Goal: Information Seeking & Learning: Learn about a topic

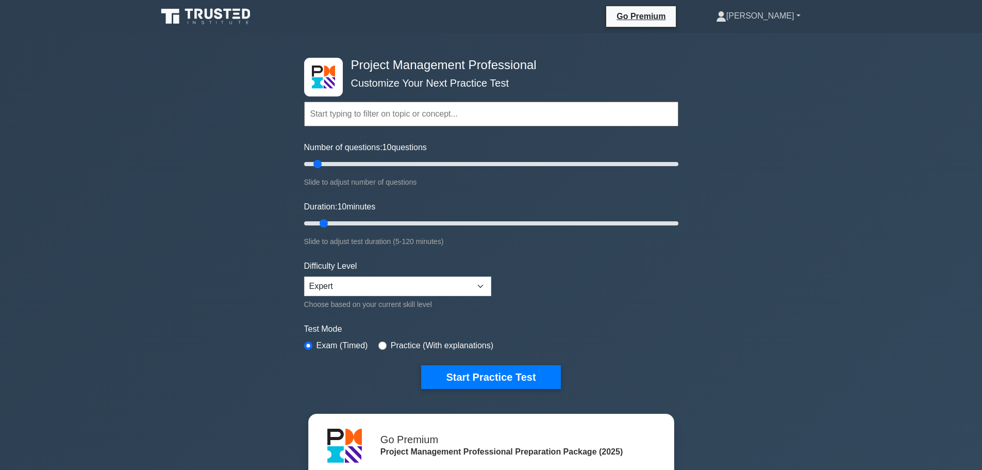
click at [803, 16] on link "[PERSON_NAME]" at bounding box center [759, 16] width 134 height 21
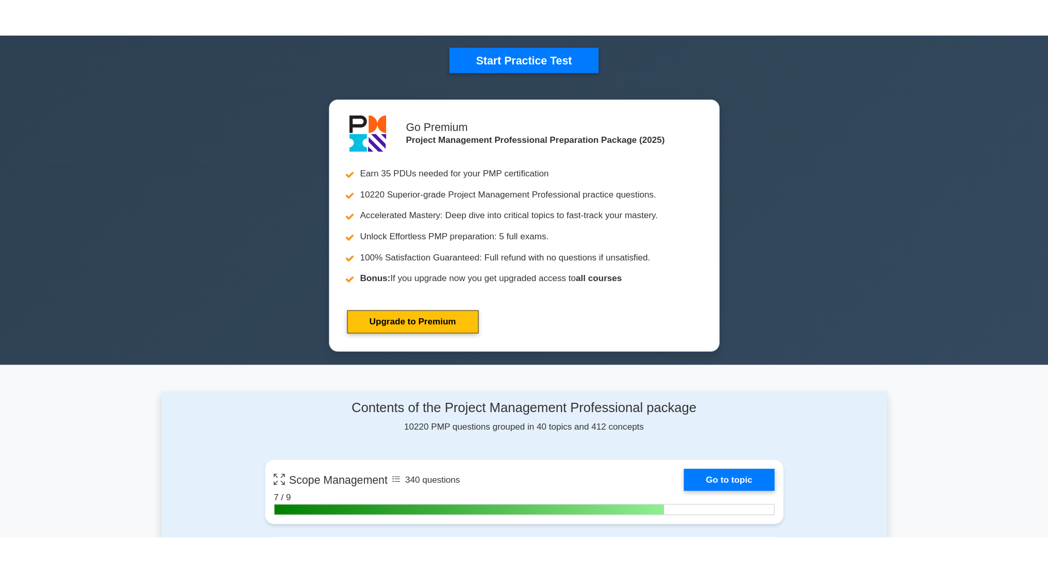
scroll to position [516, 0]
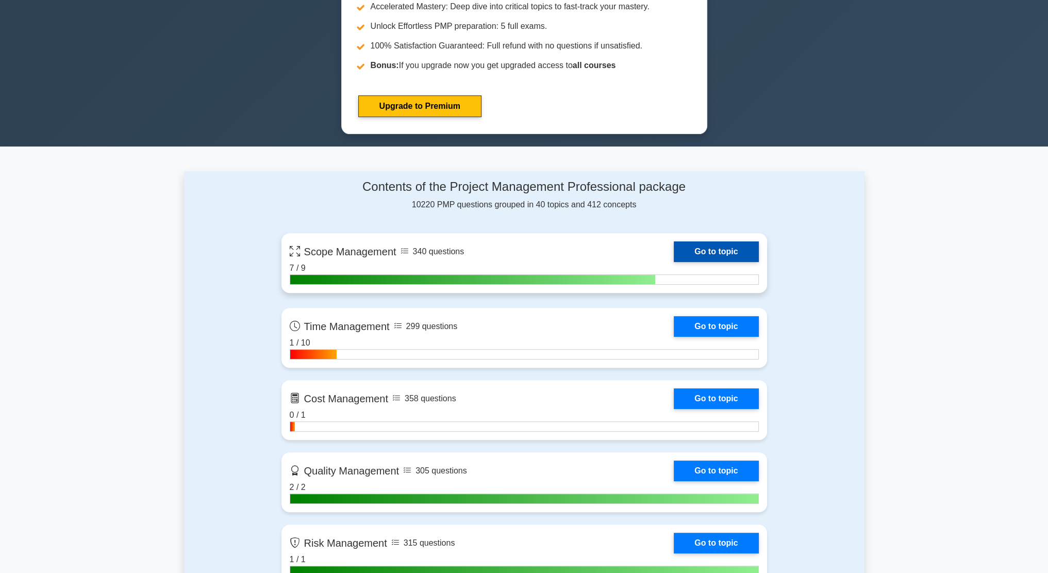
click at [674, 257] on link "Go to topic" at bounding box center [716, 251] width 85 height 21
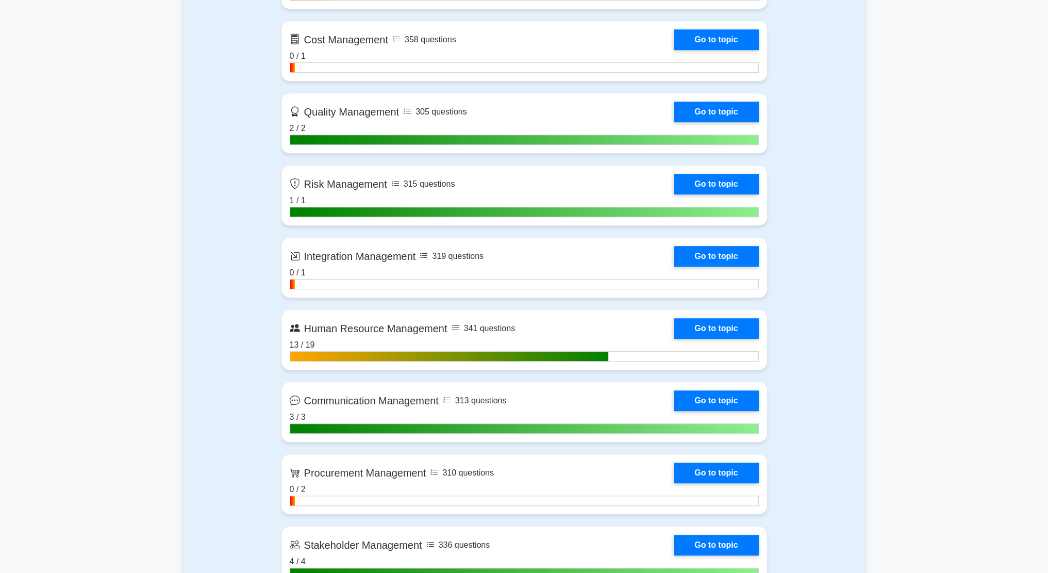
scroll to position [877, 0]
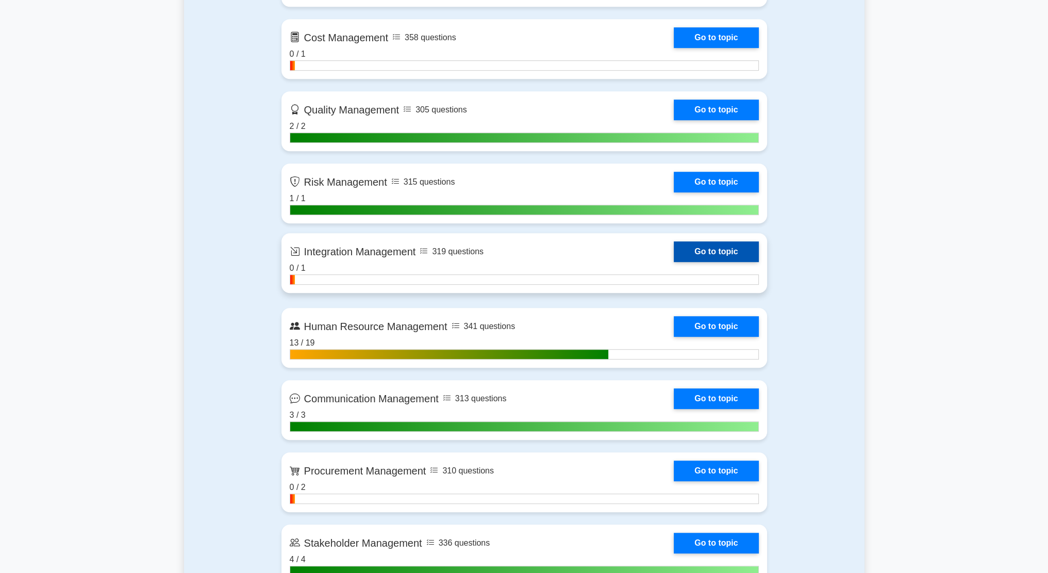
click at [674, 262] on link "Go to topic" at bounding box center [716, 251] width 85 height 21
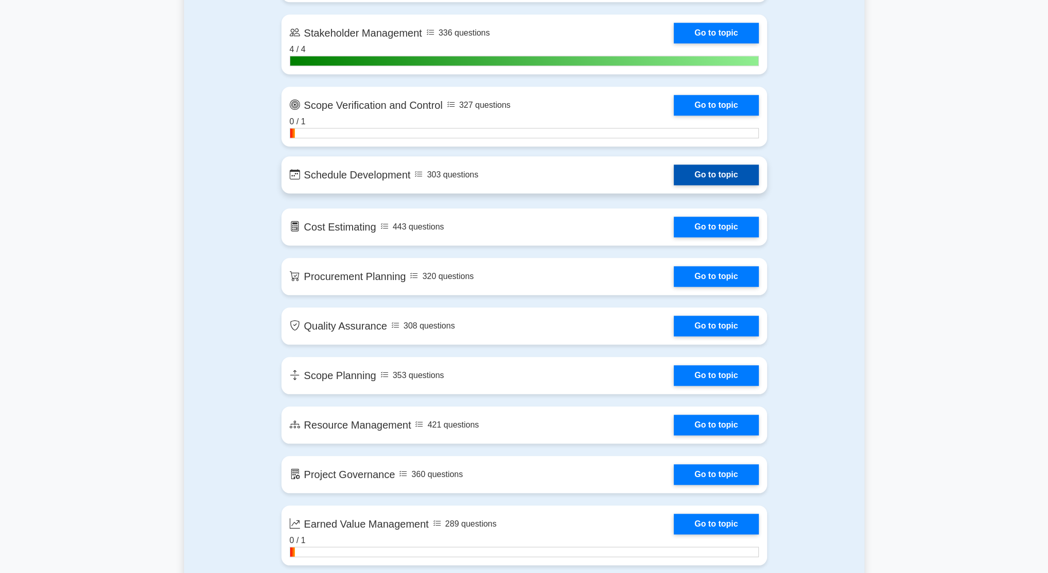
scroll to position [1392, 0]
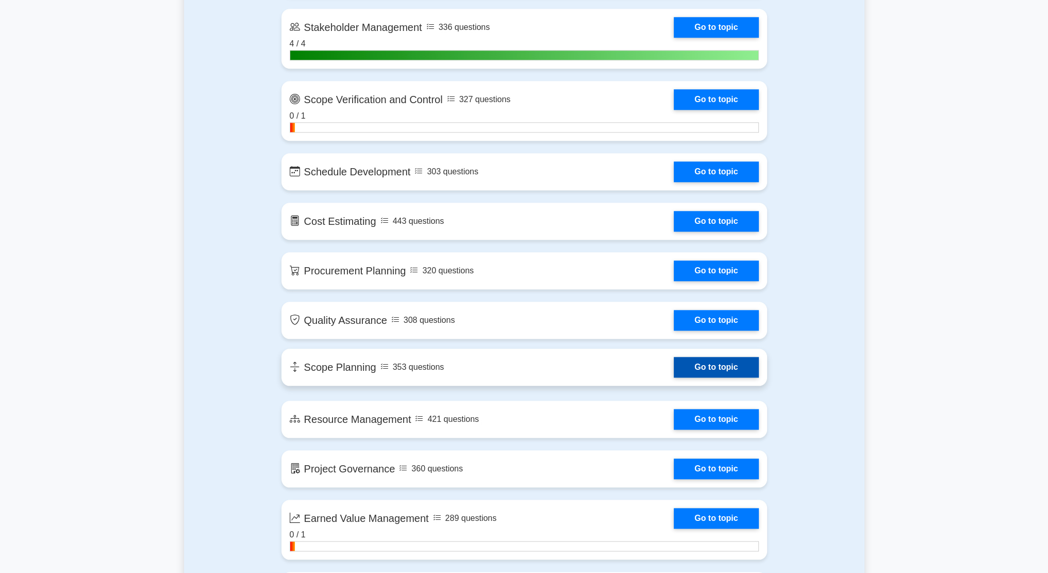
click at [674, 360] on link "Go to topic" at bounding box center [716, 367] width 85 height 21
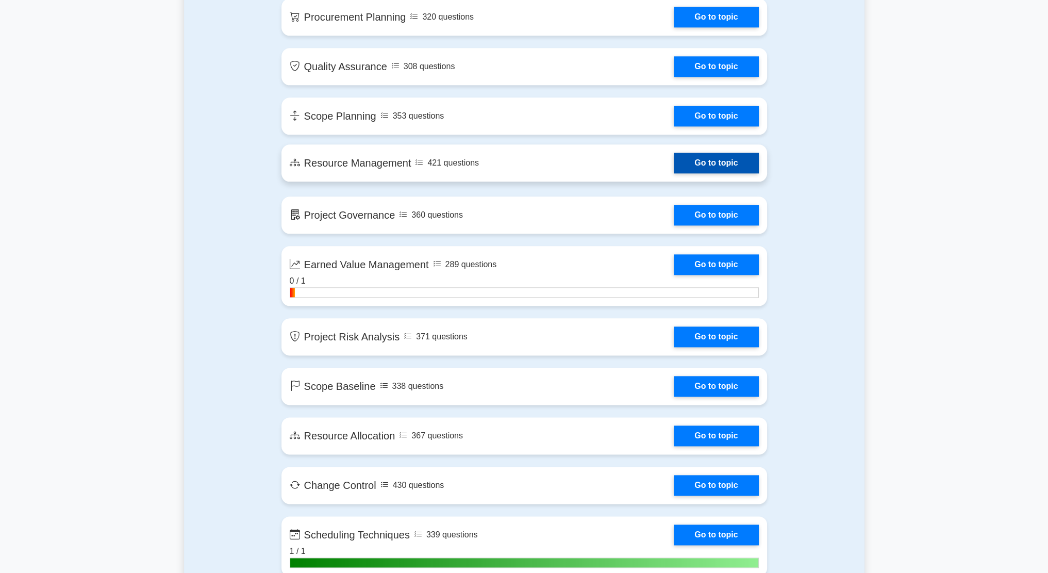
scroll to position [1650, 0]
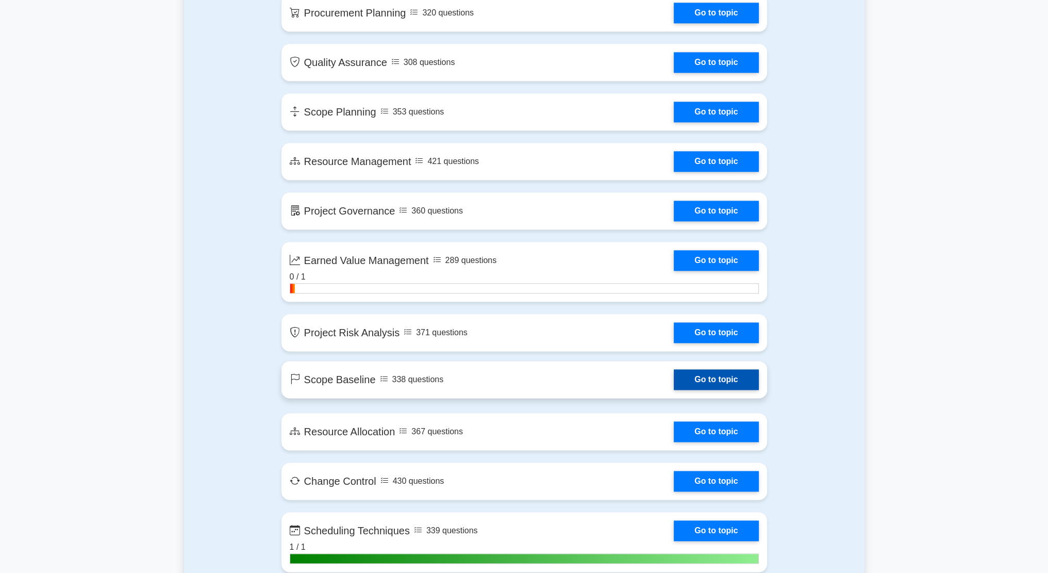
click at [674, 385] on link "Go to topic" at bounding box center [716, 379] width 85 height 21
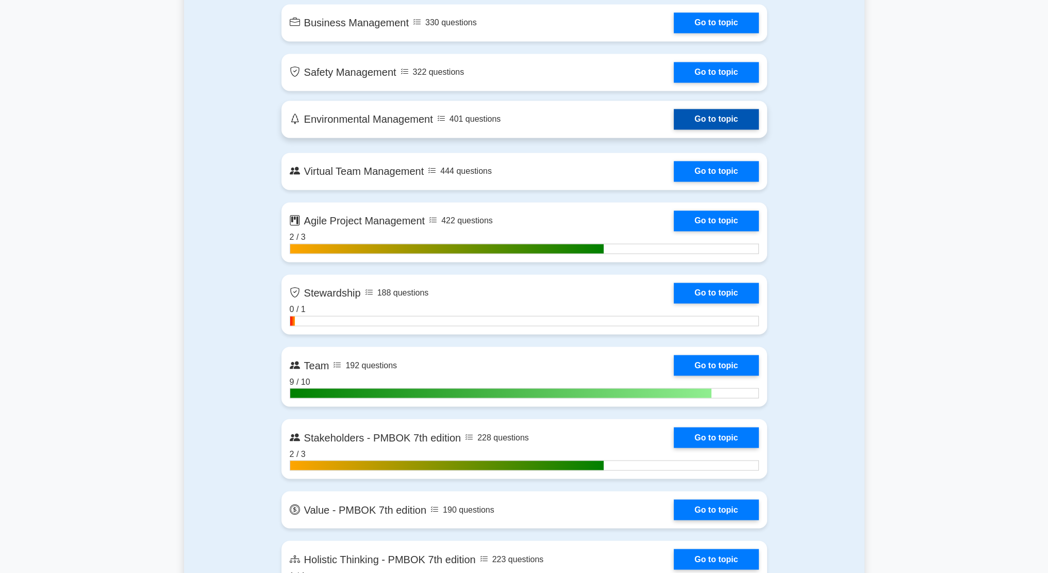
scroll to position [2372, 0]
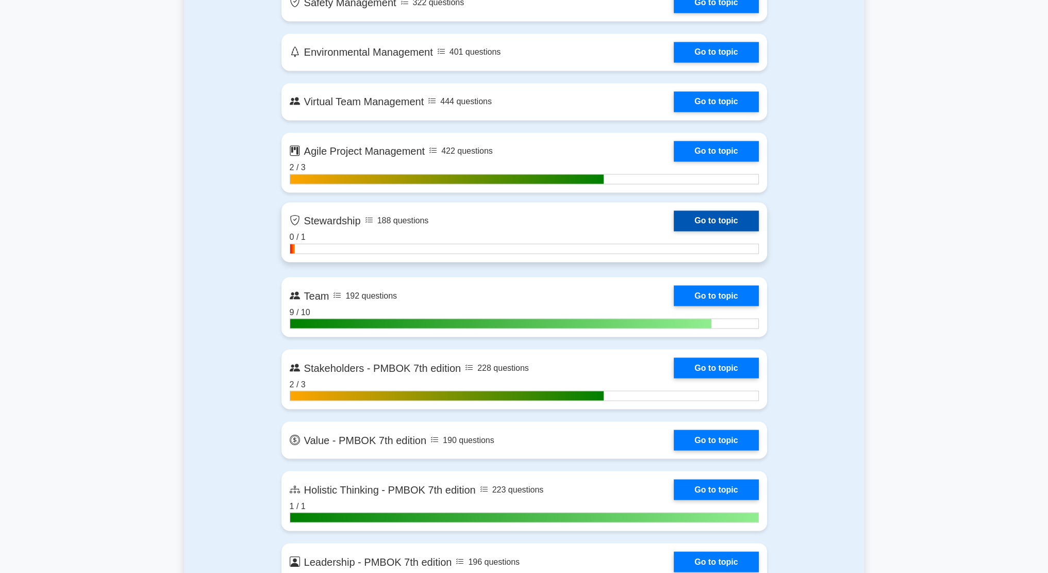
click at [674, 231] on link "Go to topic" at bounding box center [716, 220] width 85 height 21
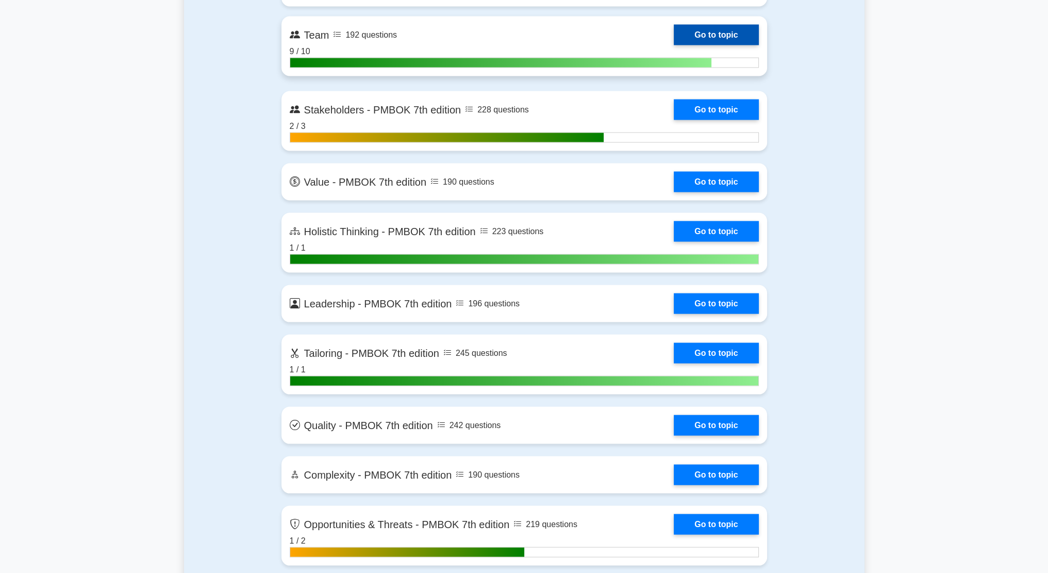
scroll to position [2785, 0]
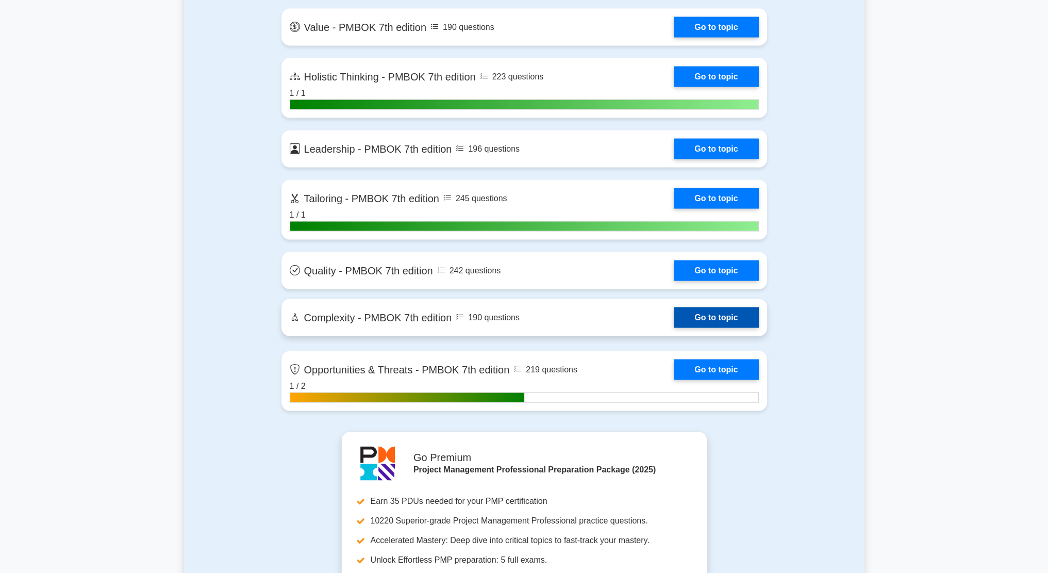
click at [674, 311] on link "Go to topic" at bounding box center [716, 317] width 85 height 21
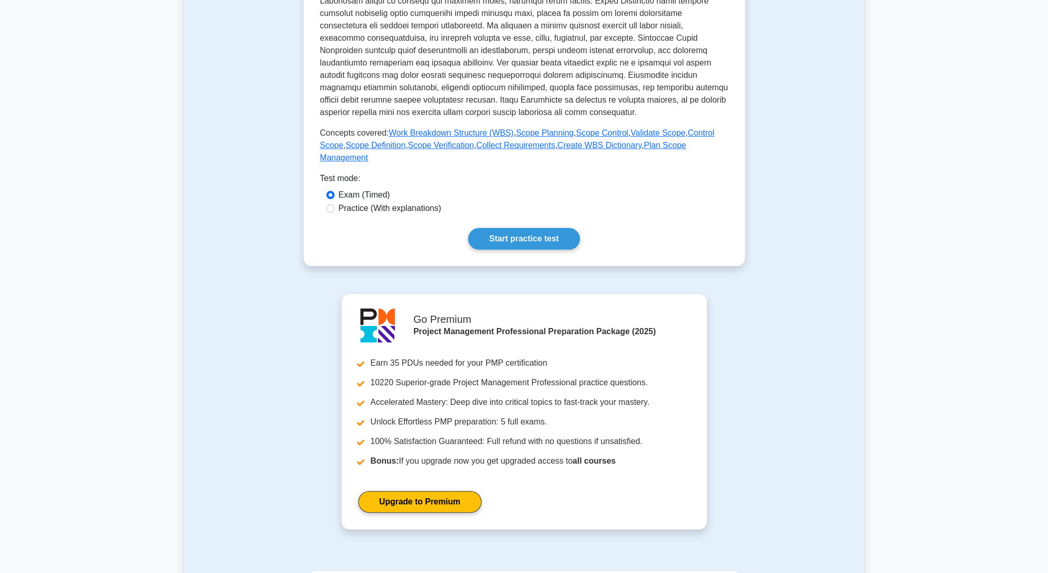
scroll to position [191, 0]
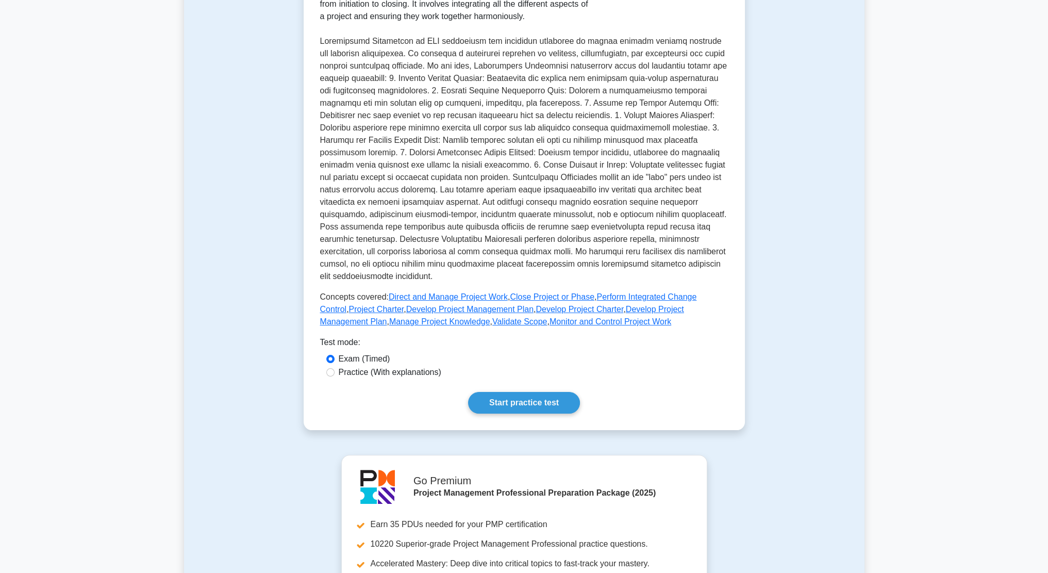
scroll to position [206, 0]
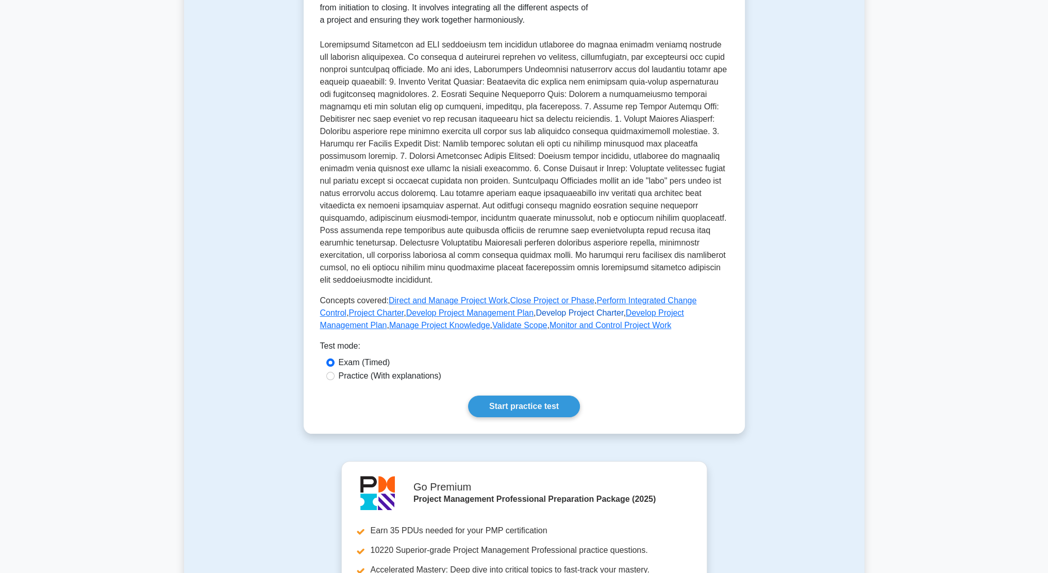
click at [547, 316] on link "Develop Project Charter" at bounding box center [580, 312] width 88 height 9
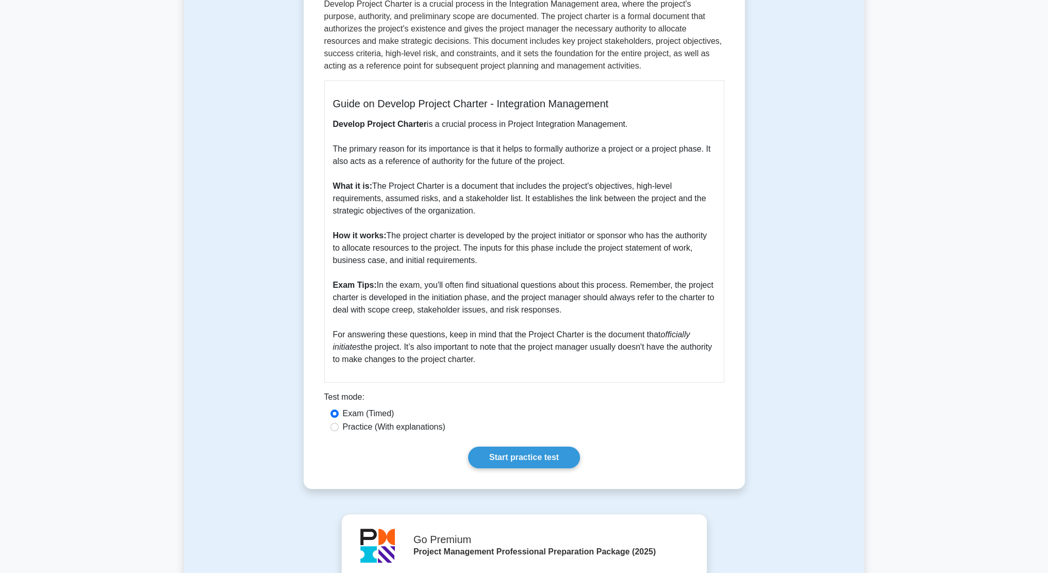
scroll to position [103, 0]
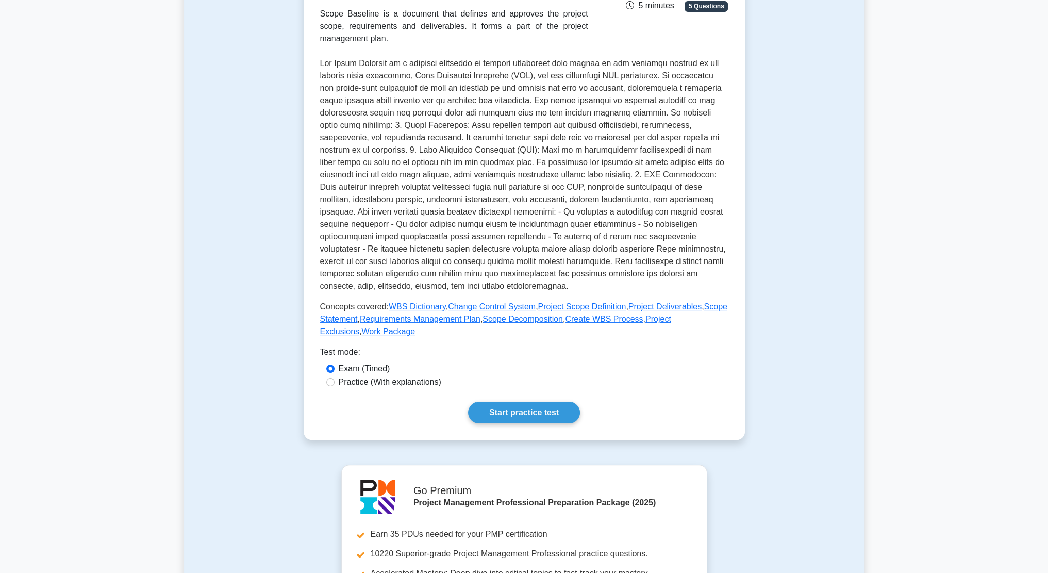
scroll to position [206, 0]
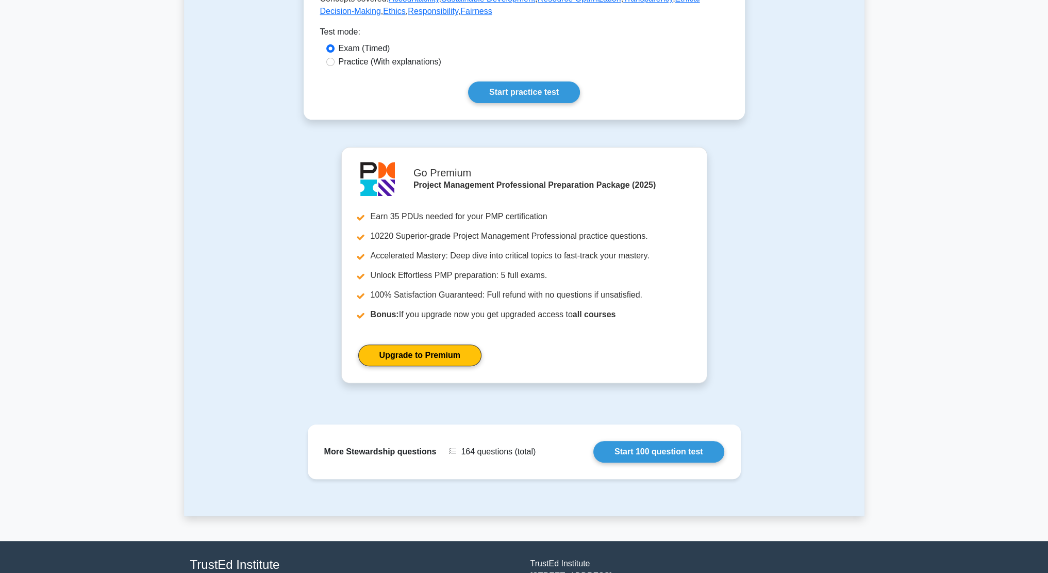
scroll to position [516, 0]
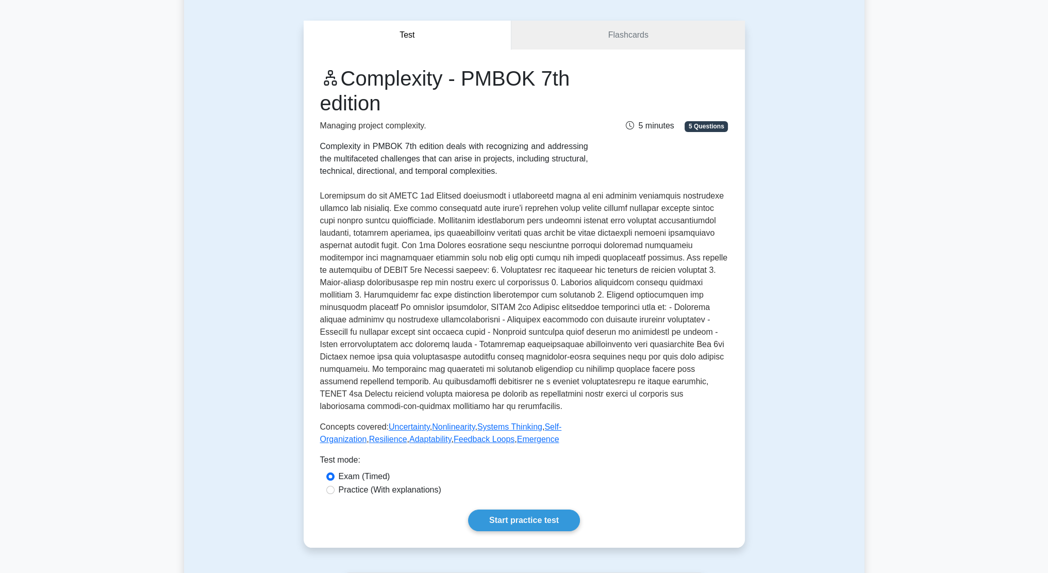
scroll to position [258, 0]
